Goal: Task Accomplishment & Management: Manage account settings

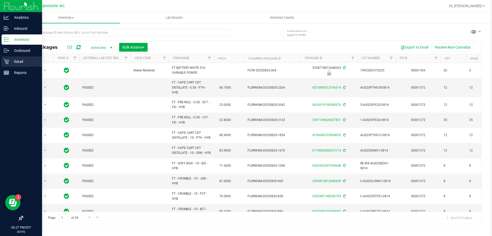
click at [9, 62] on icon at bounding box center [6, 61] width 5 height 5
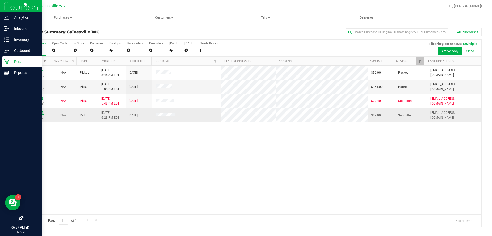
click at [34, 114] on link "11831505" at bounding box center [36, 113] width 14 height 4
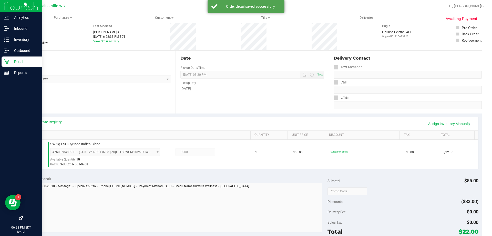
scroll to position [51, 0]
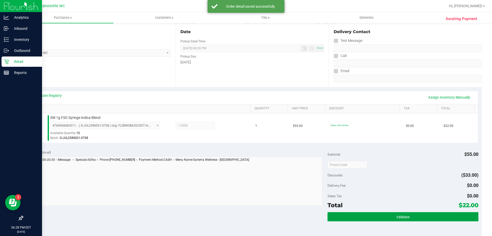
click at [357, 216] on button "Validate" at bounding box center [403, 216] width 151 height 9
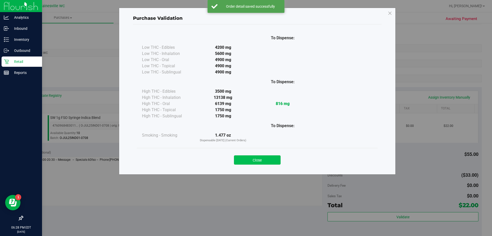
click at [269, 155] on button "Close" at bounding box center [257, 159] width 47 height 9
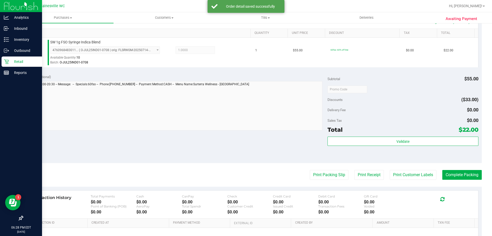
scroll to position [184, 0]
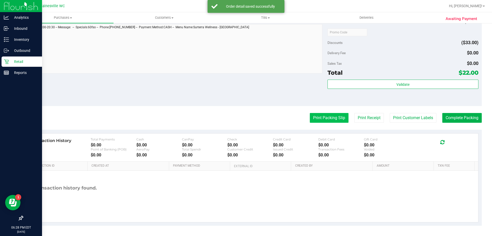
click at [318, 121] on button "Print Packing Slip" at bounding box center [329, 118] width 39 height 10
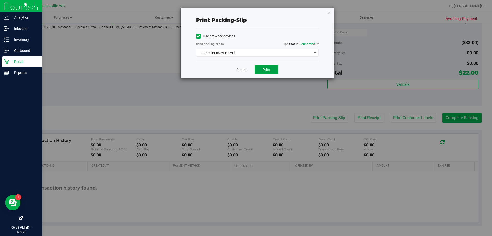
click at [261, 71] on button "Print" at bounding box center [267, 69] width 24 height 9
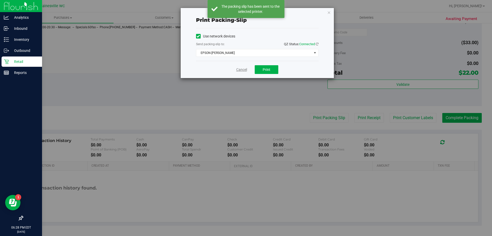
click at [243, 70] on link "Cancel" at bounding box center [241, 69] width 11 height 5
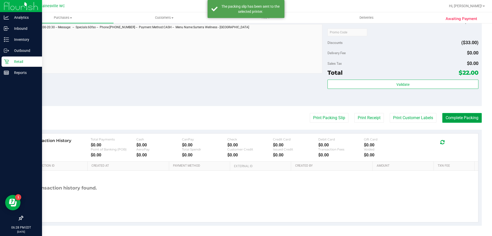
click at [450, 116] on button "Complete Packing" at bounding box center [462, 118] width 39 height 10
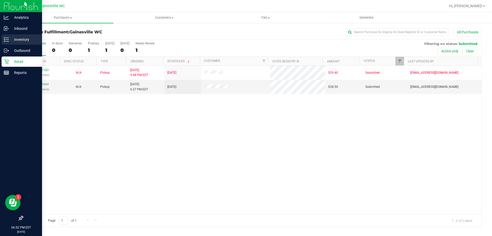
click at [13, 38] on p "Inventory" at bounding box center [24, 39] width 31 height 6
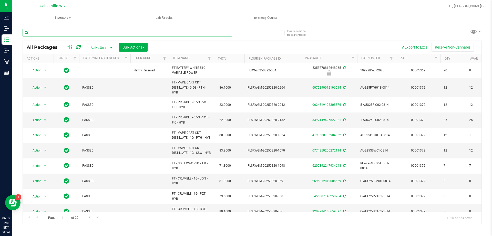
click at [91, 32] on input "text" at bounding box center [128, 33] width 210 height 8
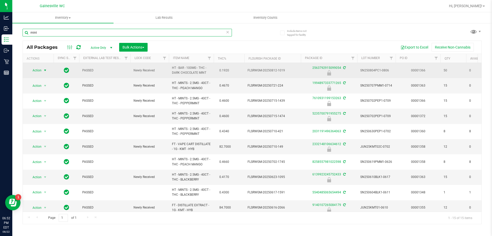
type input "mint"
click at [44, 72] on span "select" at bounding box center [45, 70] width 4 height 4
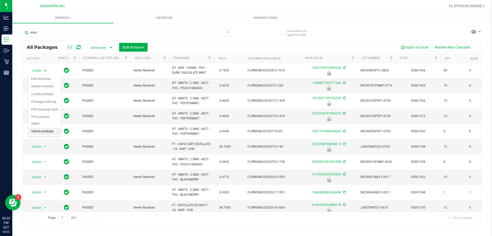
click at [39, 128] on li "Unlock package" at bounding box center [44, 131] width 33 height 8
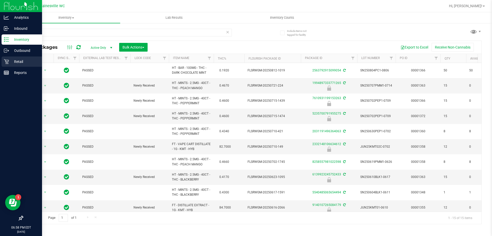
click at [15, 65] on div "Retail" at bounding box center [22, 61] width 41 height 10
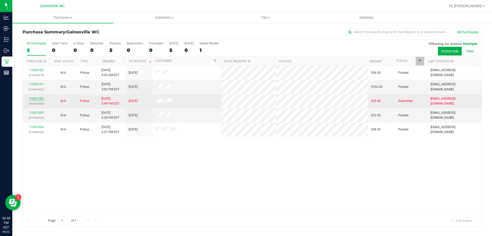
click at [39, 98] on link "11831183" at bounding box center [36, 99] width 14 height 4
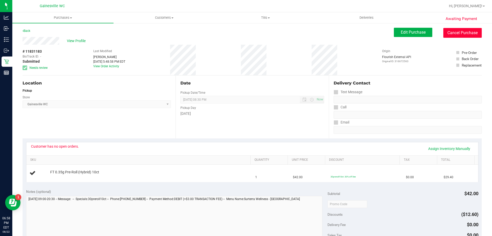
click at [458, 33] on button "Cancel Purchase" at bounding box center [463, 33] width 38 height 10
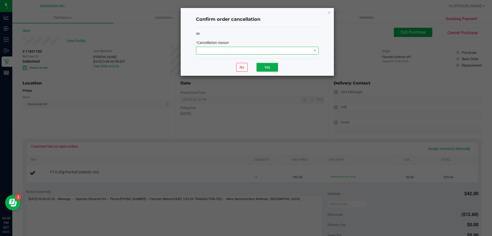
click at [220, 52] on span at bounding box center [254, 50] width 116 height 7
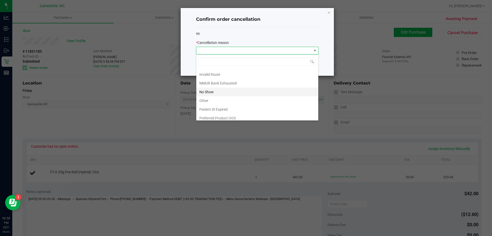
scroll to position [27, 0]
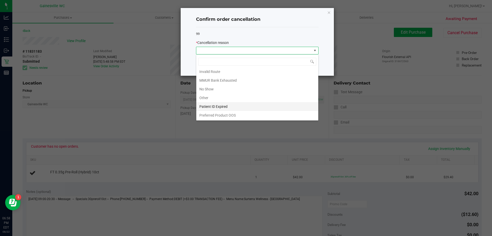
click at [216, 107] on li "Patient ID Expired" at bounding box center [257, 106] width 122 height 9
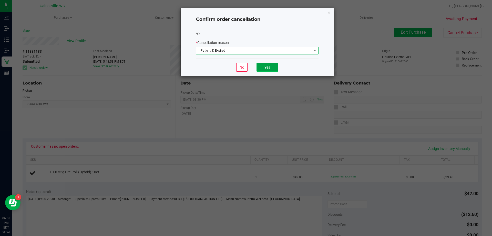
click at [273, 67] on button "Yes" at bounding box center [268, 67] width 22 height 9
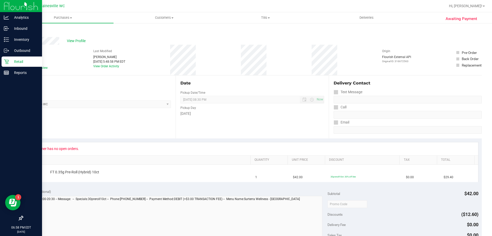
click at [13, 63] on p "Retail" at bounding box center [24, 61] width 31 height 6
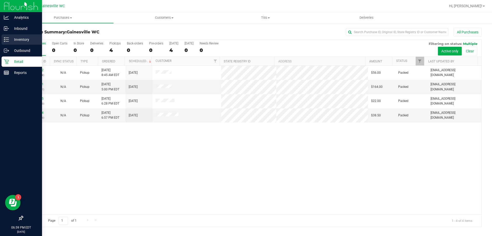
click at [13, 39] on p "Inventory" at bounding box center [24, 39] width 31 height 6
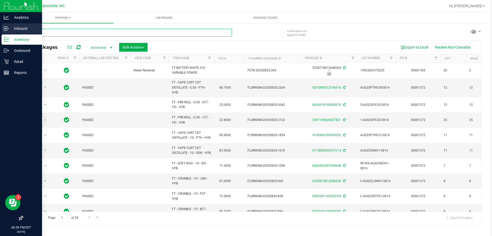
click at [54, 32] on input "text" at bounding box center [128, 33] width 210 height 8
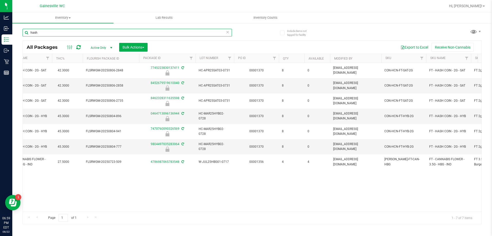
scroll to position [0, 147]
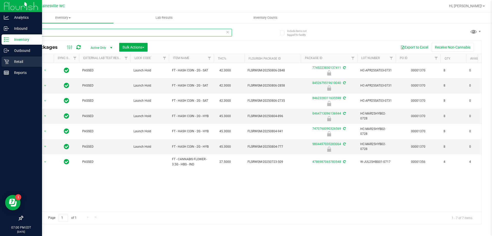
type input "hash"
click at [15, 64] on p "Retail" at bounding box center [24, 61] width 31 height 6
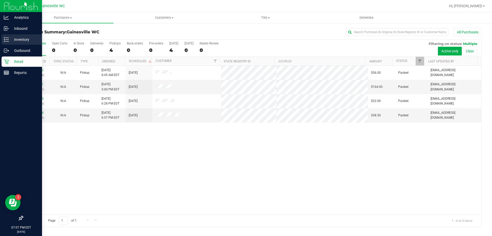
click at [18, 42] on p "Inventory" at bounding box center [24, 39] width 31 height 6
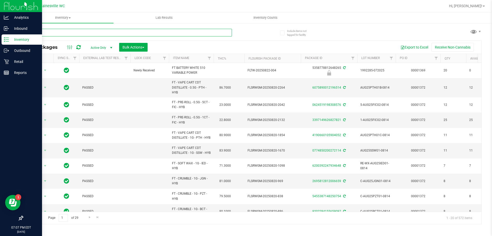
click at [59, 33] on input "text" at bounding box center [128, 33] width 210 height 8
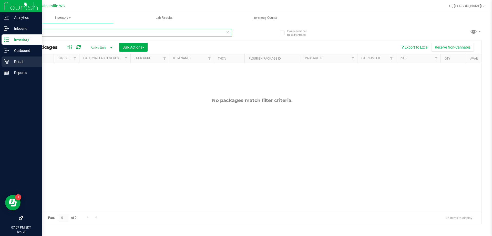
type input "pla"
click at [13, 61] on p "Retail" at bounding box center [24, 61] width 31 height 6
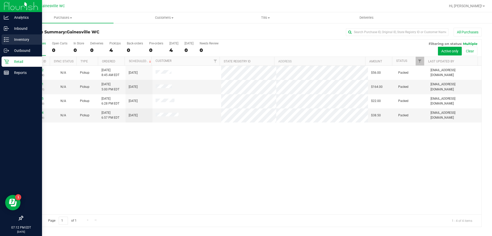
click at [32, 40] on p "Inventory" at bounding box center [24, 39] width 31 height 6
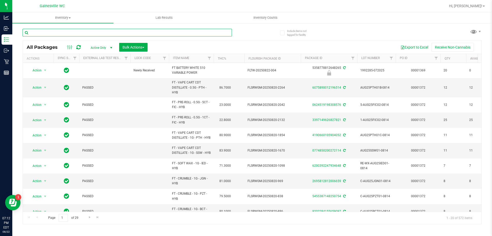
click at [58, 33] on input "text" at bounding box center [128, 33] width 210 height 8
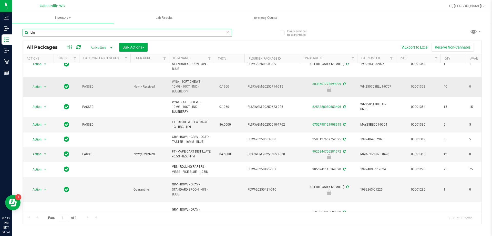
scroll to position [71, 0]
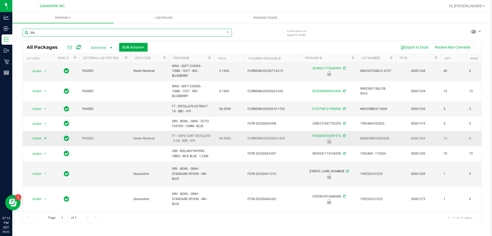
type input "blu"
click at [46, 136] on span "select" at bounding box center [45, 138] width 4 height 4
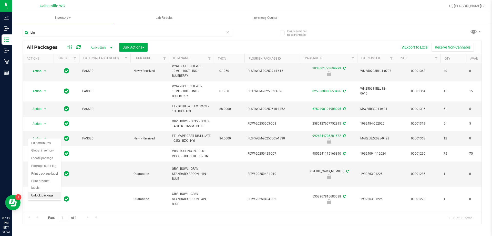
click at [34, 192] on li "Unlock package" at bounding box center [44, 196] width 33 height 8
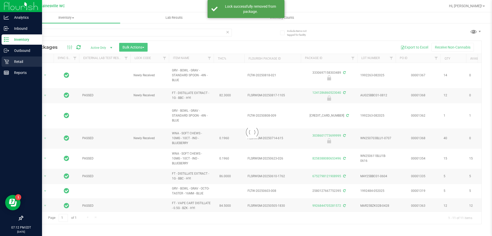
click at [14, 63] on p "Retail" at bounding box center [24, 61] width 31 height 6
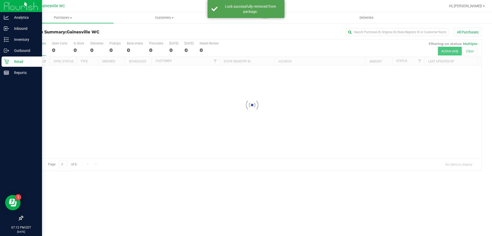
click at [16, 63] on p "Retail" at bounding box center [24, 61] width 31 height 6
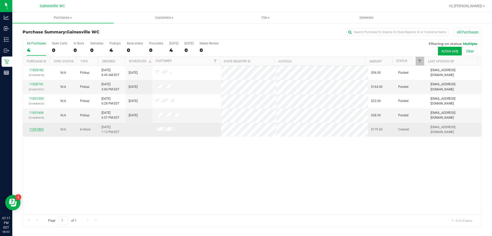
click at [37, 130] on link "11831865" at bounding box center [36, 129] width 14 height 4
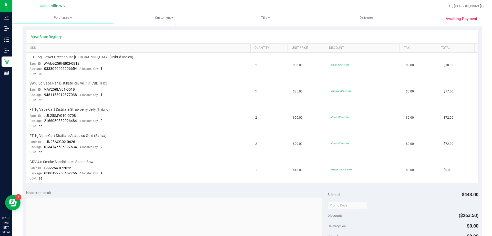
scroll to position [103, 0]
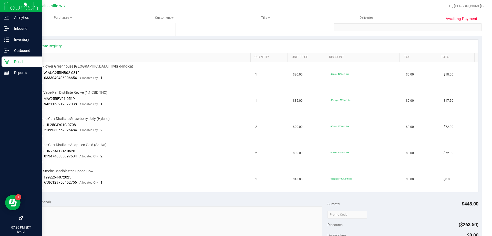
click at [19, 62] on p "Retail" at bounding box center [24, 61] width 31 height 6
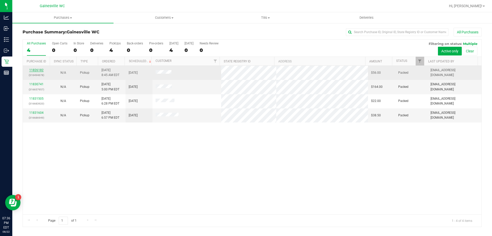
click at [36, 69] on link "11826182" at bounding box center [36, 70] width 14 height 4
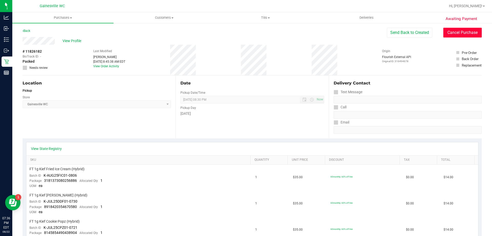
click at [458, 34] on button "Cancel Purchase" at bounding box center [463, 33] width 38 height 10
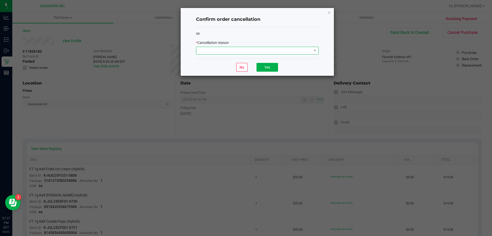
click at [236, 48] on span at bounding box center [254, 50] width 116 height 7
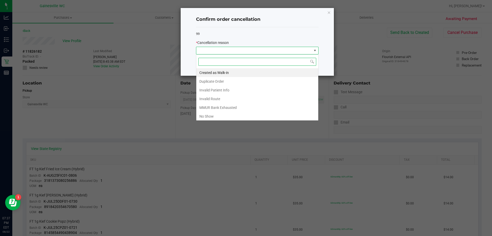
scroll to position [8, 123]
click at [226, 113] on li "No Show" at bounding box center [257, 116] width 122 height 9
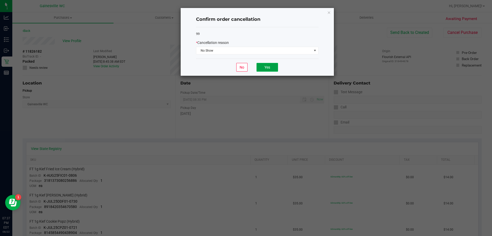
click at [265, 69] on button "Yes" at bounding box center [268, 67] width 22 height 9
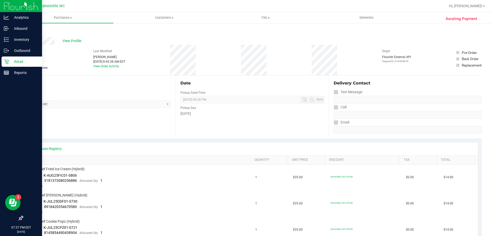
click at [17, 61] on p "Retail" at bounding box center [24, 61] width 31 height 6
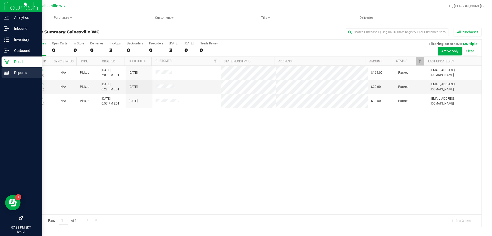
click at [7, 74] on rect at bounding box center [6, 73] width 5 height 4
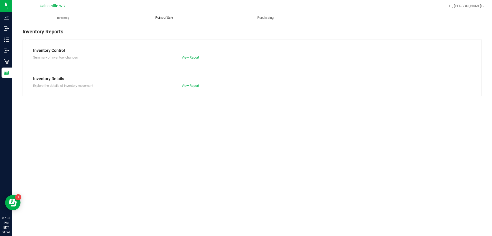
click at [163, 17] on span "Point of Sale" at bounding box center [164, 17] width 32 height 5
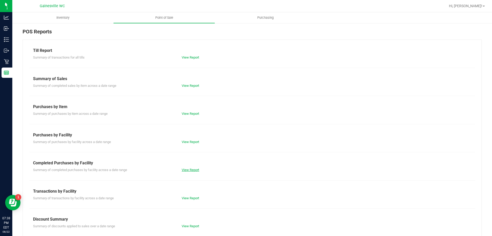
click at [192, 170] on link "View Report" at bounding box center [190, 170] width 17 height 4
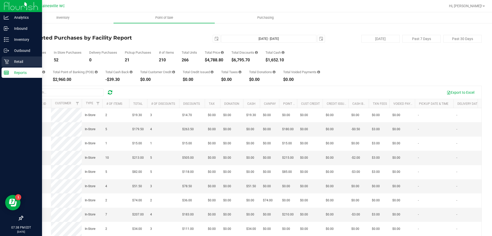
click at [10, 61] on p "Retail" at bounding box center [24, 61] width 31 height 6
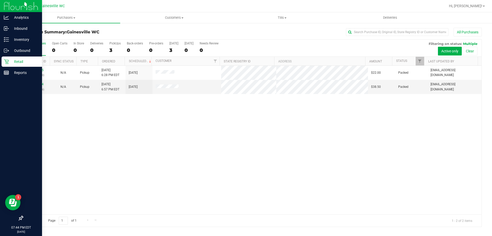
click at [13, 63] on p "Retail" at bounding box center [24, 61] width 31 height 6
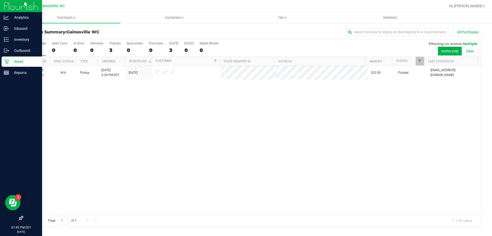
click at [28, 62] on p "Retail" at bounding box center [24, 61] width 31 height 6
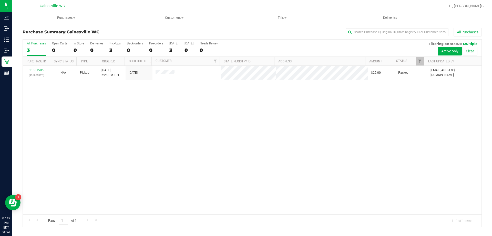
click at [41, 51] on div "3" at bounding box center [36, 50] width 19 height 6
click at [0, 0] on input "All Purchases 3" at bounding box center [0, 0] width 0 height 0
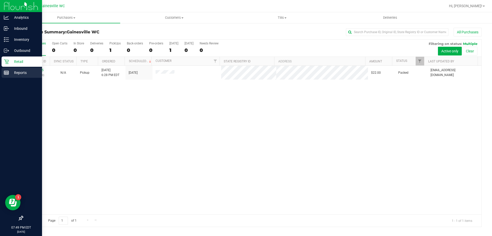
click at [14, 75] on p "Reports" at bounding box center [24, 72] width 31 height 6
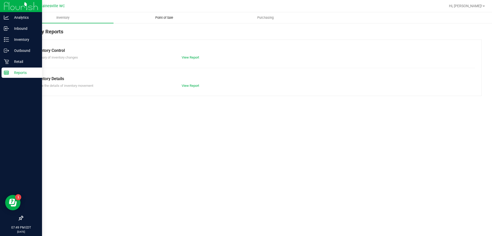
click at [168, 17] on span "Point of Sale" at bounding box center [164, 17] width 32 height 5
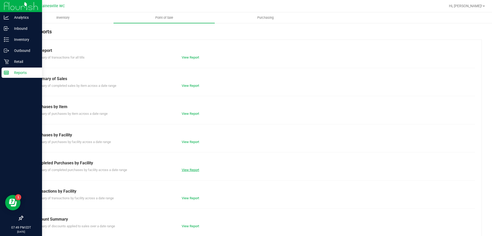
click at [184, 169] on link "View Report" at bounding box center [190, 170] width 17 height 4
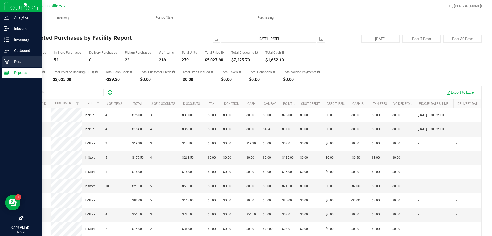
click at [8, 62] on icon at bounding box center [6, 61] width 5 height 5
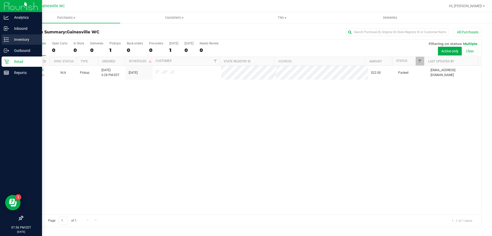
click at [12, 39] on p "Inventory" at bounding box center [24, 39] width 31 height 6
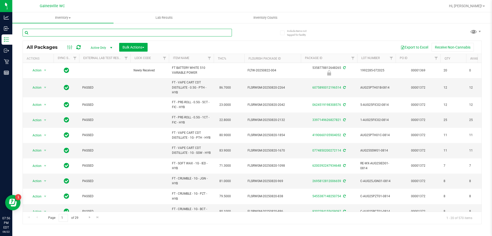
click at [51, 32] on input "text" at bounding box center [128, 33] width 210 height 8
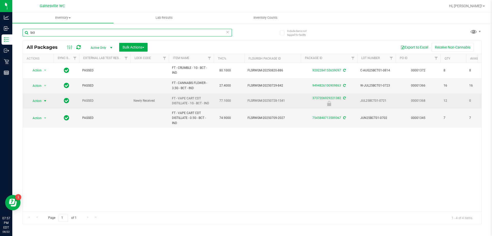
type input "bct"
click at [43, 101] on span "select" at bounding box center [45, 101] width 4 height 4
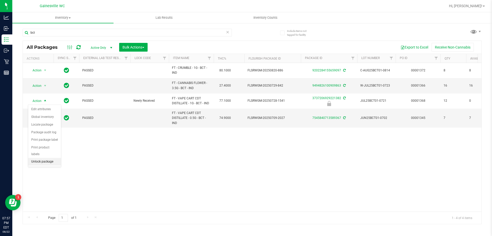
click at [45, 158] on li "Unlock package" at bounding box center [44, 162] width 33 height 8
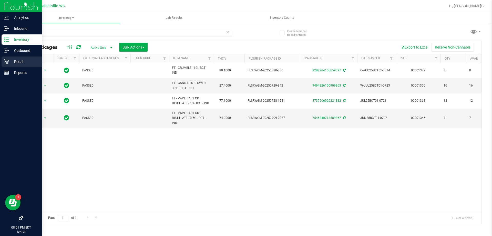
click at [10, 62] on p "Retail" at bounding box center [24, 61] width 31 height 6
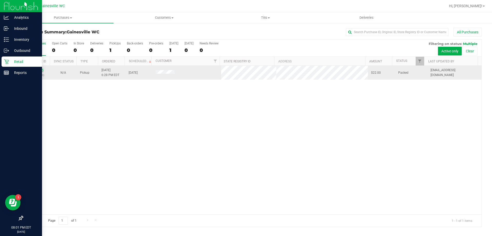
click at [37, 70] on link "11831505" at bounding box center [36, 70] width 14 height 4
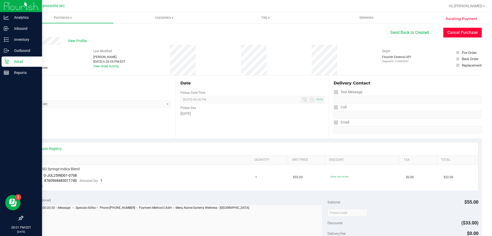
click at [464, 34] on button "Cancel Purchase" at bounding box center [463, 33] width 38 height 10
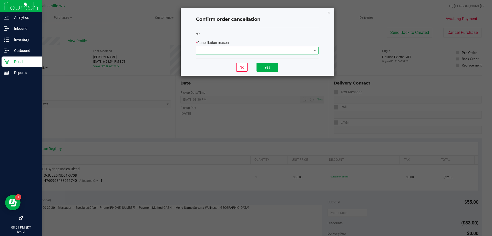
click at [278, 47] on span at bounding box center [254, 50] width 116 height 7
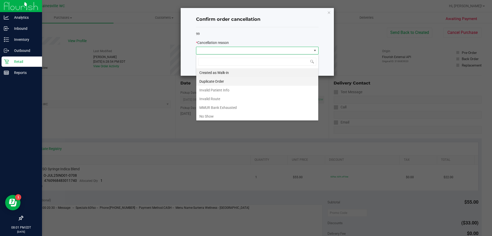
scroll to position [8, 123]
click at [217, 113] on li "No Show" at bounding box center [257, 116] width 122 height 9
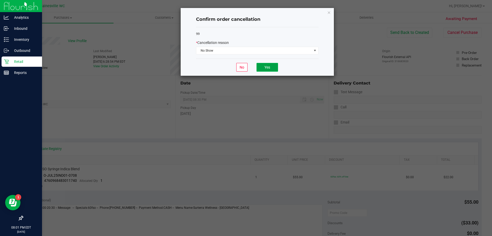
click at [268, 69] on button "Yes" at bounding box center [268, 67] width 22 height 9
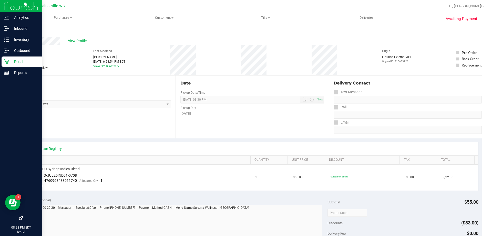
click at [15, 60] on p "Retail" at bounding box center [24, 61] width 31 height 6
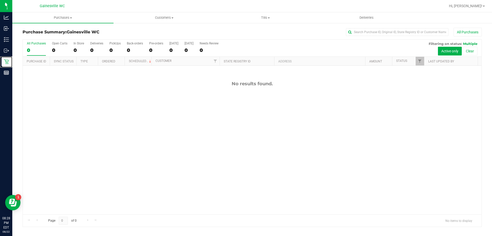
scroll to position [35, 0]
